Goal: Task Accomplishment & Management: Manage account settings

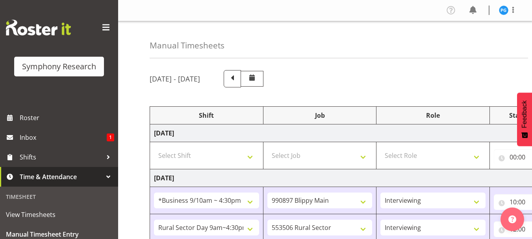
select select "26078"
select select "10631"
select select "47"
select select "81561"
select select "10587"
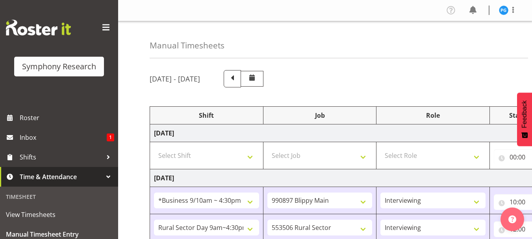
select select "47"
select select "81561"
select select "10587"
select select "47"
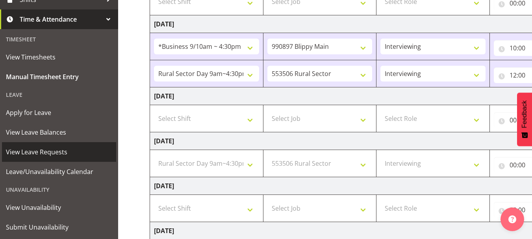
scroll to position [177, 0]
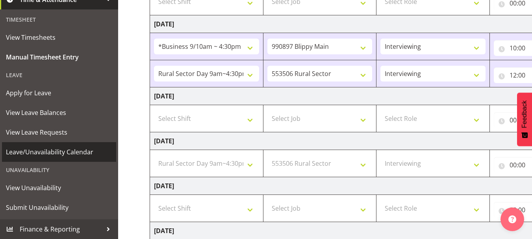
click at [63, 149] on span "Leave/Unavailability Calendar" at bounding box center [59, 152] width 106 height 12
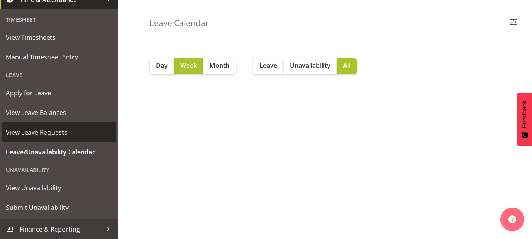
scroll to position [39, 0]
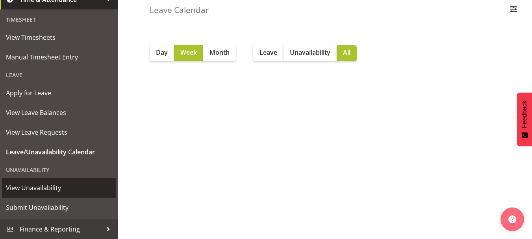
click at [40, 186] on span "View Unavailability" at bounding box center [59, 188] width 106 height 12
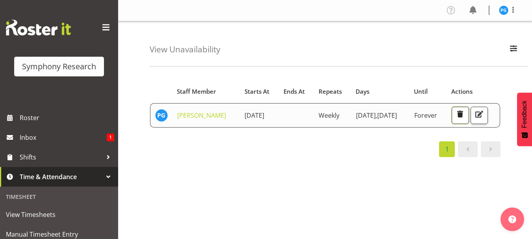
click at [465, 119] on span "button" at bounding box center [460, 114] width 10 height 10
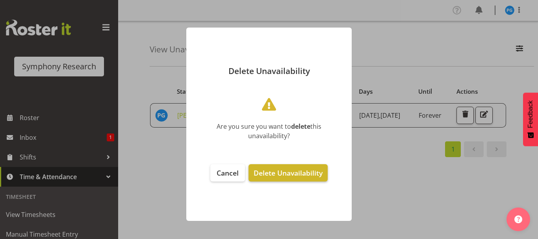
click at [263, 170] on span "Delete Unavailability" at bounding box center [288, 172] width 69 height 9
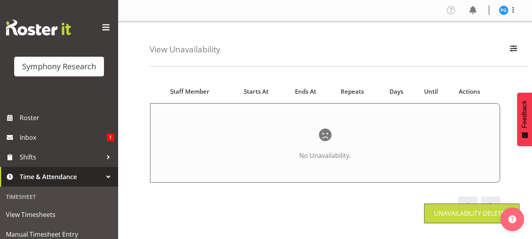
click at [128, 156] on div "View Unavailability Search Search for a particular employee Showing current una…" at bounding box center [325, 204] width 414 height 367
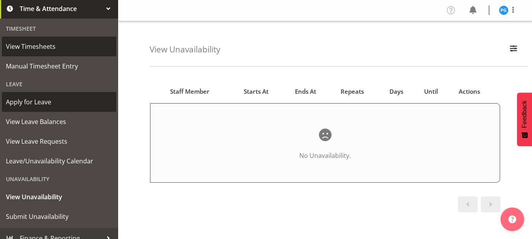
scroll to position [177, 0]
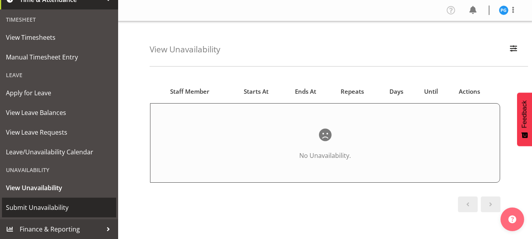
click at [35, 203] on span "Submit Unavailability" at bounding box center [59, 208] width 106 height 12
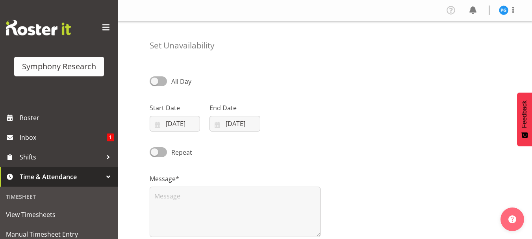
select select "8"
select select "2025"
click at [177, 121] on input "25/09/2025" at bounding box center [175, 124] width 50 height 16
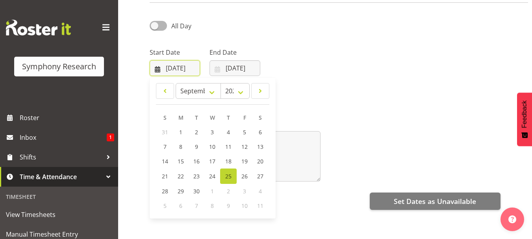
scroll to position [118, 0]
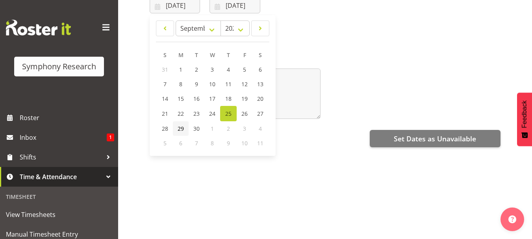
click at [181, 127] on span "29" at bounding box center [181, 128] width 6 height 7
type input "29/09/2025"
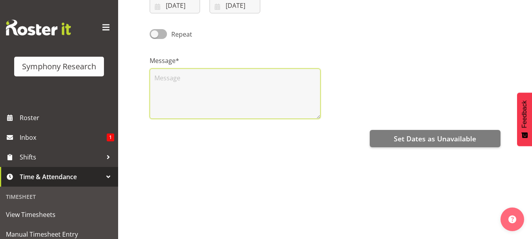
click at [184, 99] on textarea at bounding box center [235, 94] width 171 height 50
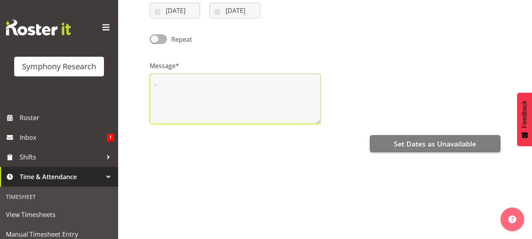
scroll to position [146, 0]
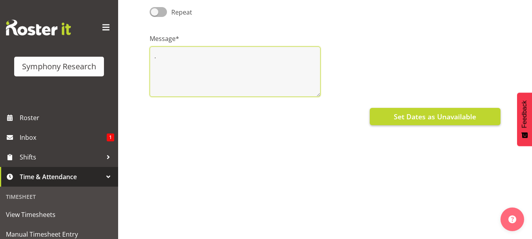
type textarea "."
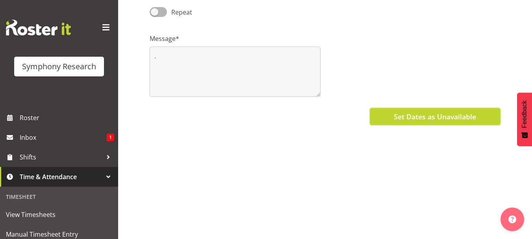
click at [398, 112] on span "Set Dates as Unavailable" at bounding box center [435, 117] width 82 height 10
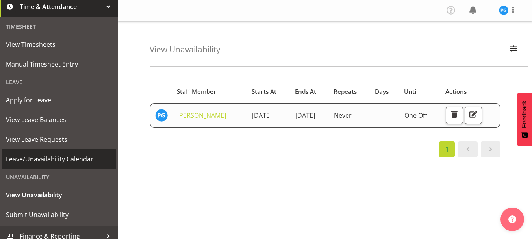
scroll to position [177, 0]
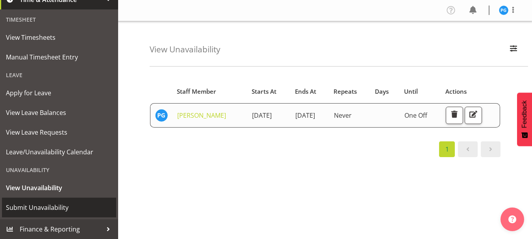
click at [52, 205] on span "Submit Unavailability" at bounding box center [59, 208] width 106 height 12
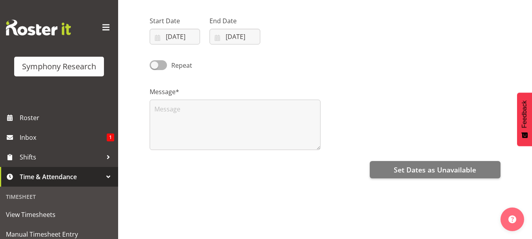
scroll to position [39, 0]
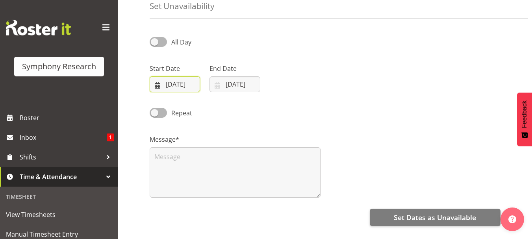
click at [169, 80] on input "[DATE]" at bounding box center [175, 84] width 50 height 16
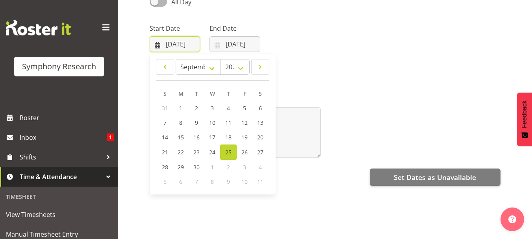
scroll to position [118, 0]
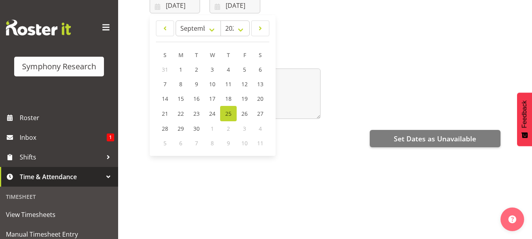
click at [359, 59] on div "Message*" at bounding box center [325, 84] width 361 height 79
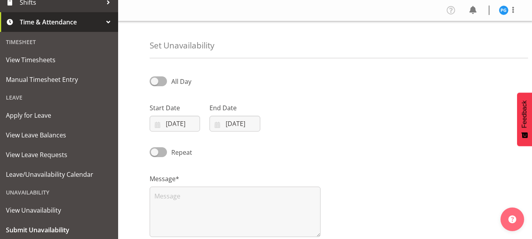
scroll to position [158, 0]
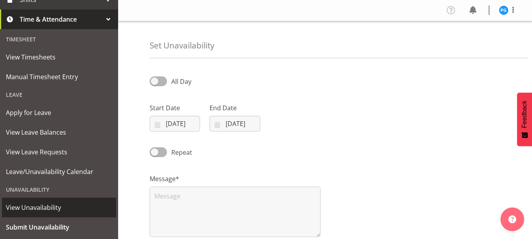
click at [49, 207] on span "View Unavailability" at bounding box center [59, 208] width 106 height 12
